Goal: Use online tool/utility: Utilize a website feature to perform a specific function

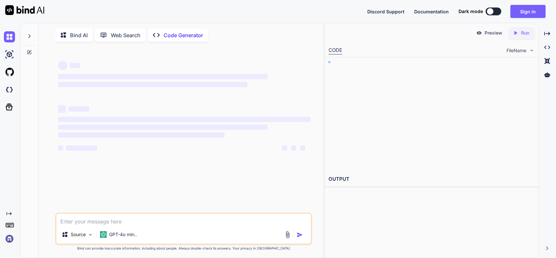
type textarea "x"
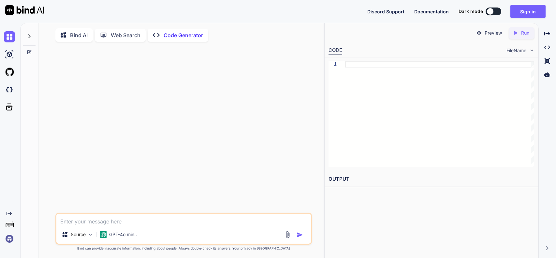
paste textarea "(1). Mrs. Blackman can't understand how watching the Chicago Bears' game on Mon…"
type textarea "(1). Mrs. Blackman can't understand how watching the Chicago Bears' game on Mon…"
type textarea "x"
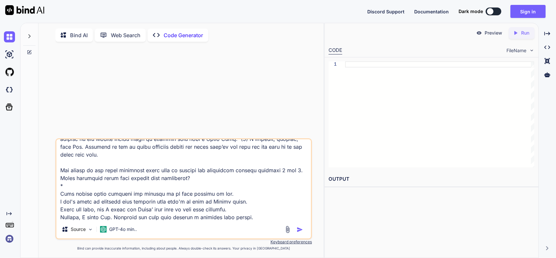
type textarea "(1). Mrs. Blackman can't understand how watching the Chicago Bears' game on Mon…"
click at [302, 232] on img "button" at bounding box center [299, 229] width 7 height 7
type textarea "x"
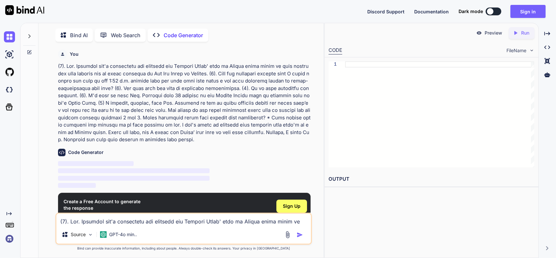
scroll to position [2, 0]
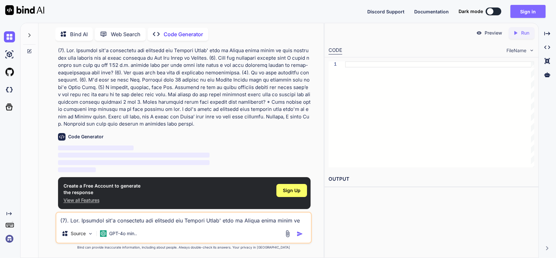
click at [541, 10] on button "Sign in" at bounding box center [527, 11] width 35 height 13
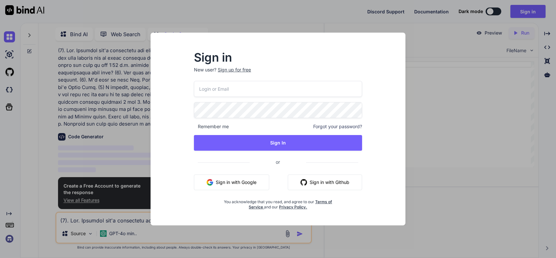
type input "[EMAIL_ADDRESS][PERSON_NAME][DOMAIN_NAME]"
click at [250, 134] on div "229093@andrews.esc18.net Remember me Forgot your password? Sign In or Sign in w…" at bounding box center [278, 145] width 168 height 129
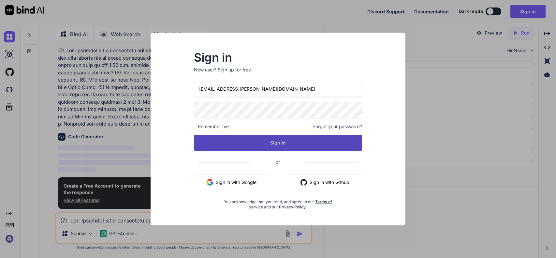
click at [250, 139] on button "Sign In" at bounding box center [278, 143] width 168 height 16
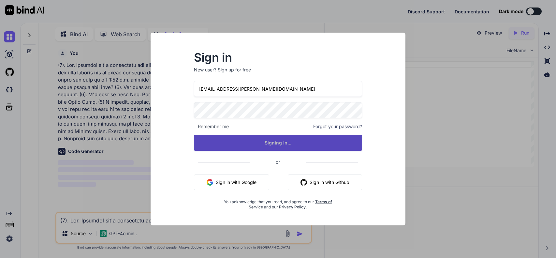
scroll to position [0, 0]
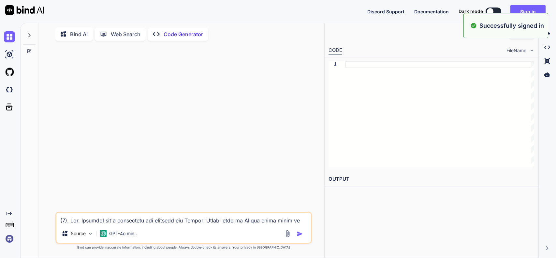
type textarea "x"
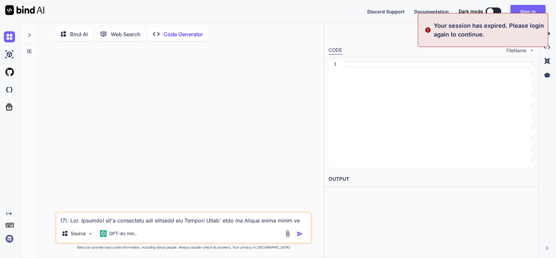
click at [171, 220] on textarea at bounding box center [183, 218] width 254 height 12
paste textarea "(1). Mrs. Blackman can't understand how watching the Chicago Bears' game on Mon…"
type textarea "(1). Mrs. Blackman can't understand how watching the Chicago Bears' game on Mon…"
type textarea "x"
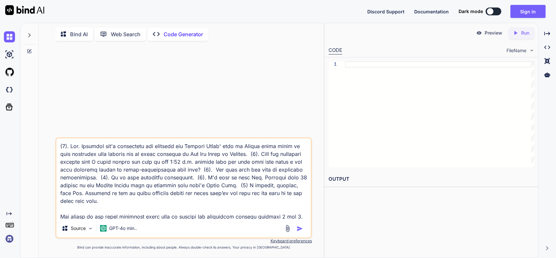
scroll to position [47, 0]
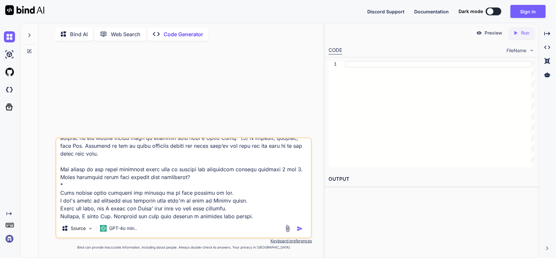
type textarea "(1). Mrs. Blackman can't understand how watching the Chicago Bears' game on Mon…"
click at [300, 228] on img "button" at bounding box center [299, 228] width 7 height 7
type textarea "x"
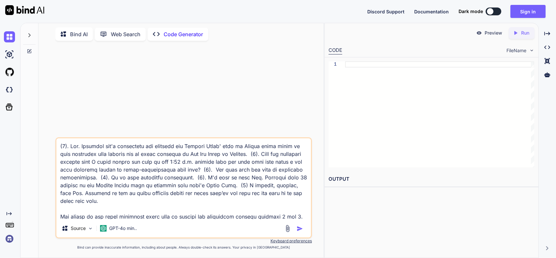
scroll to position [15, 0]
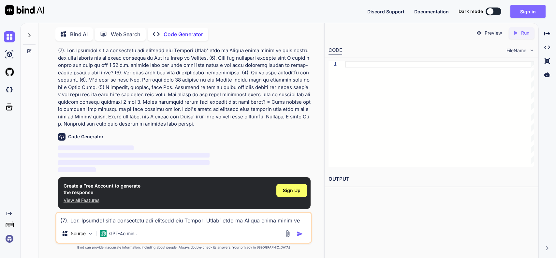
click at [528, 7] on button "Sign in" at bounding box center [527, 11] width 35 height 13
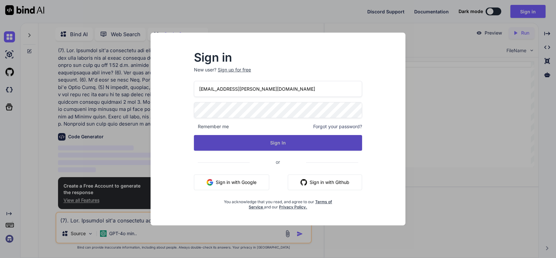
click at [314, 143] on button "Sign In" at bounding box center [278, 143] width 168 height 16
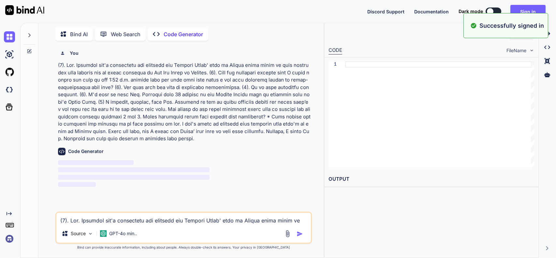
type textarea "x"
click at [543, 12] on button "Sign in" at bounding box center [527, 11] width 35 height 13
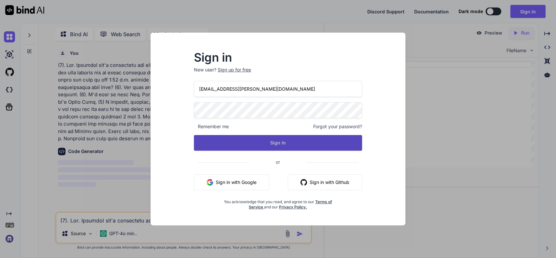
click at [288, 136] on button "Sign In" at bounding box center [278, 143] width 168 height 16
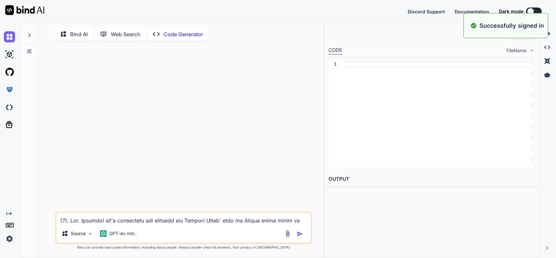
type textarea "x"
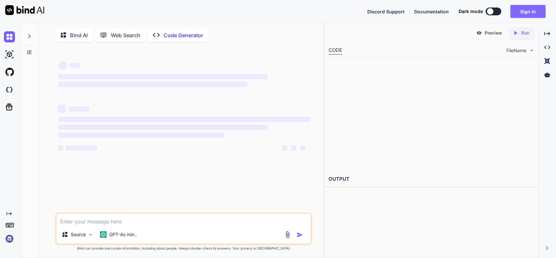
type textarea "x"
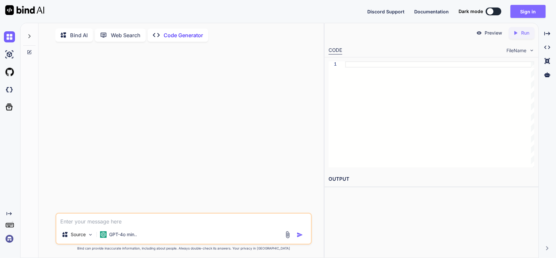
click at [531, 13] on button "Sign in" at bounding box center [527, 11] width 35 height 13
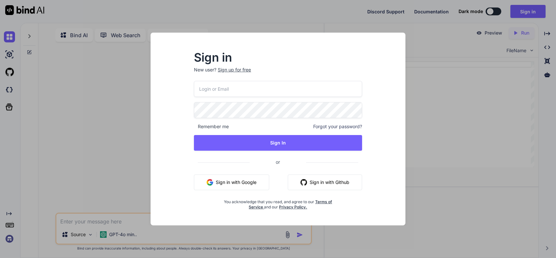
type input "[EMAIL_ADDRESS][PERSON_NAME][DOMAIN_NAME]"
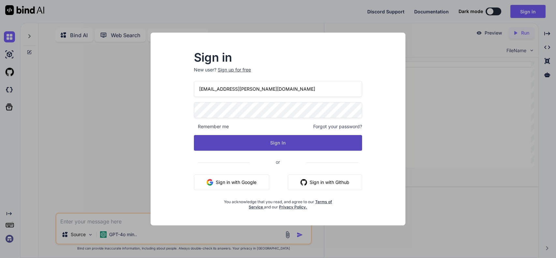
click at [266, 139] on button "Sign In" at bounding box center [278, 143] width 168 height 16
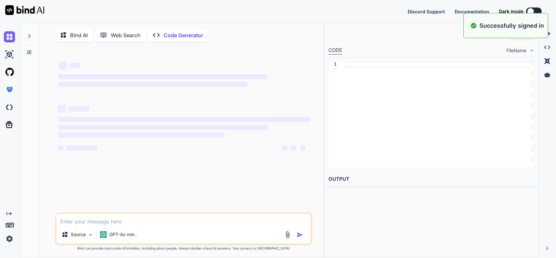
type textarea "x"
